Goal: Task Accomplishment & Management: Manage account settings

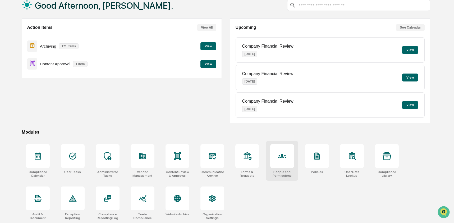
click at [276, 163] on div at bounding box center [282, 156] width 24 height 24
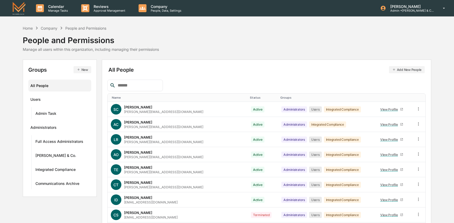
click at [129, 86] on input "text" at bounding box center [138, 85] width 45 height 7
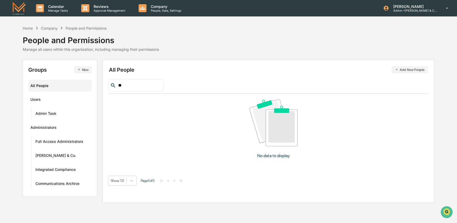
type input "*"
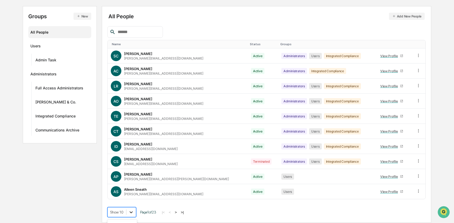
scroll to position [96, 0]
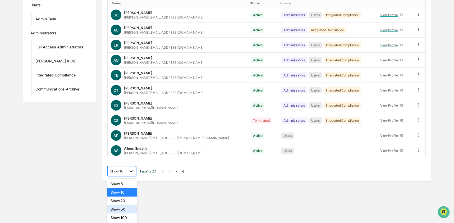
click at [133, 182] on body "Calendar Manage Tasks Reviews Approval Management Company People, Data, Setting…" at bounding box center [227, 44] width 454 height 276
click at [128, 219] on div "Show 100" at bounding box center [122, 218] width 30 height 8
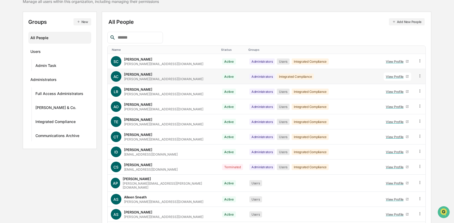
scroll to position [0, 0]
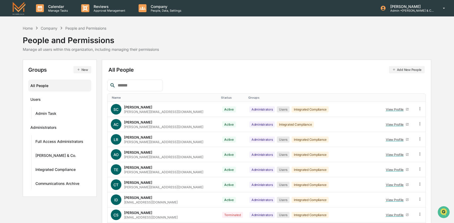
click at [112, 87] on icon at bounding box center [113, 86] width 6 height 6
click at [117, 85] on input "text" at bounding box center [138, 85] width 45 height 7
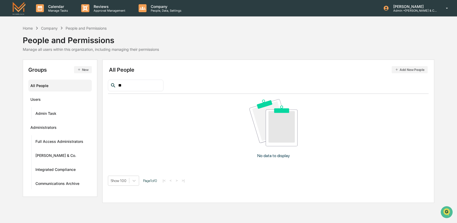
type input "*"
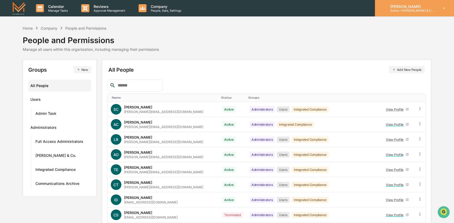
click at [412, 6] on p "[PERSON_NAME]" at bounding box center [410, 6] width 49 height 4
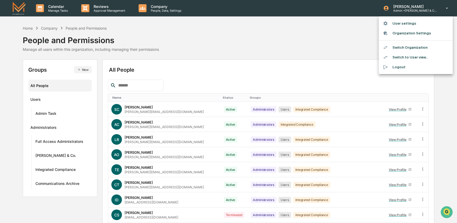
click at [140, 84] on div at bounding box center [228, 111] width 457 height 223
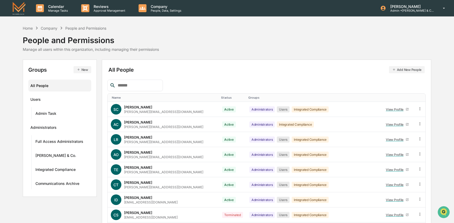
click at [137, 87] on input "text" at bounding box center [138, 85] width 45 height 7
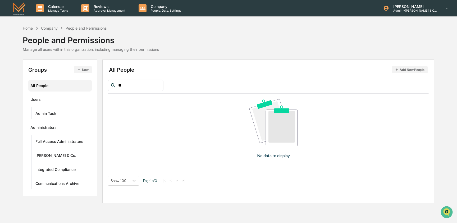
type input "*"
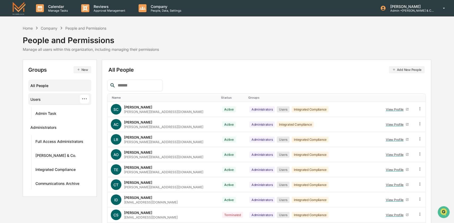
click at [37, 100] on div "Users" at bounding box center [35, 100] width 10 height 6
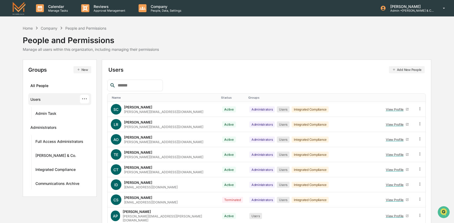
click at [147, 85] on input "text" at bounding box center [138, 85] width 45 height 7
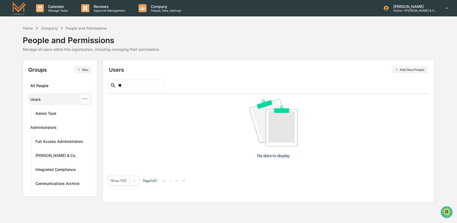
type input "*"
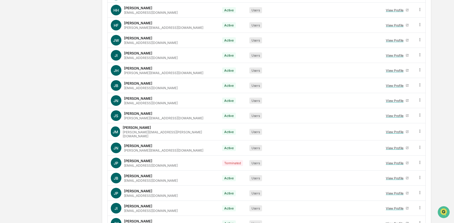
scroll to position [1411, 0]
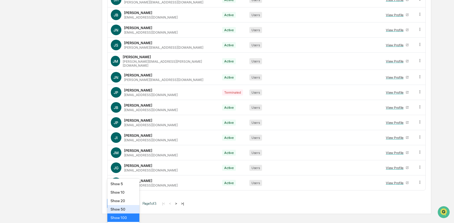
click at [127, 207] on div "Show 50" at bounding box center [123, 209] width 32 height 8
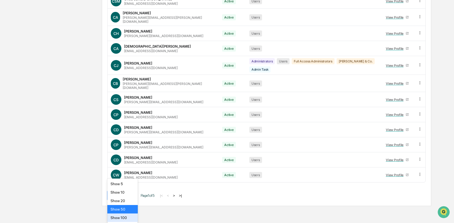
click at [132, 218] on div "Show 100" at bounding box center [122, 218] width 30 height 8
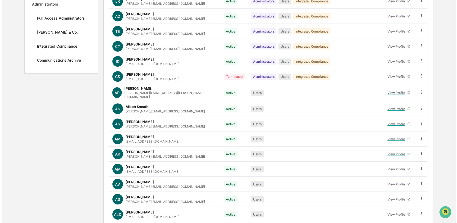
scroll to position [0, 0]
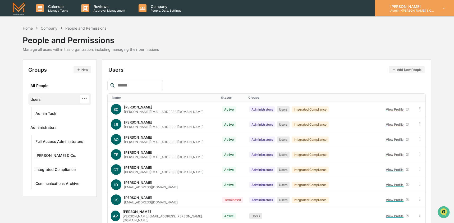
click at [410, 12] on p "Admin • [PERSON_NAME] & Co. - BD" at bounding box center [410, 11] width 49 height 4
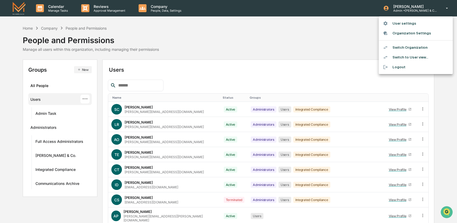
click at [419, 52] on li "Switch Organization" at bounding box center [416, 48] width 74 height 10
